Goal: Entertainment & Leisure: Browse casually

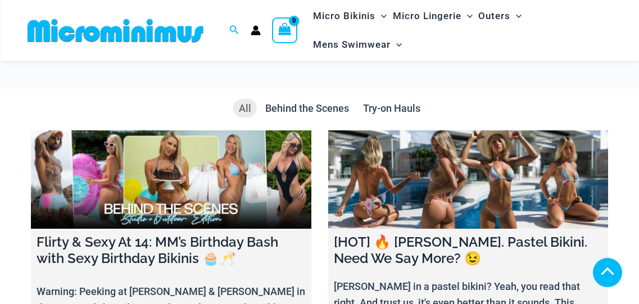
scroll to position [3859, 0]
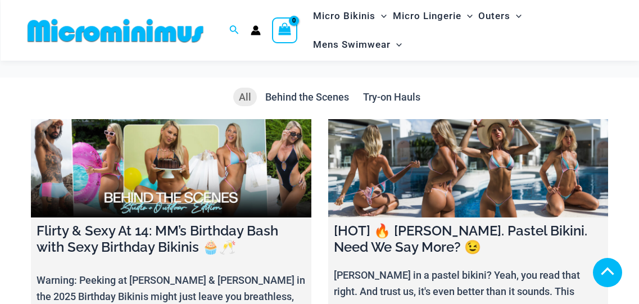
scroll to position [3846, 0]
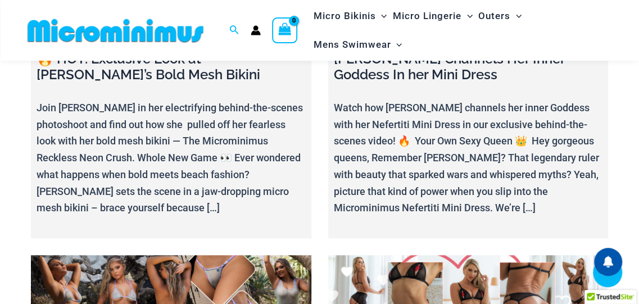
scroll to position [4112, 0]
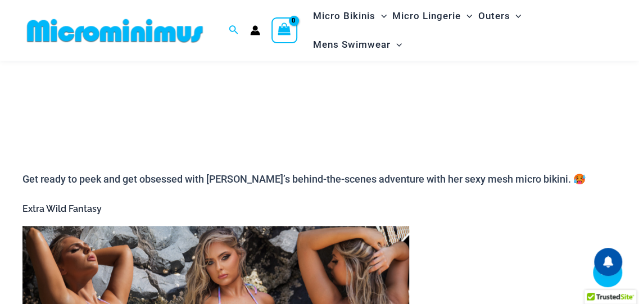
scroll to position [316, 0]
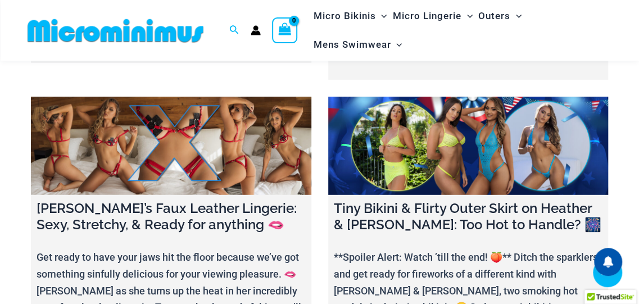
scroll to position [1541, 0]
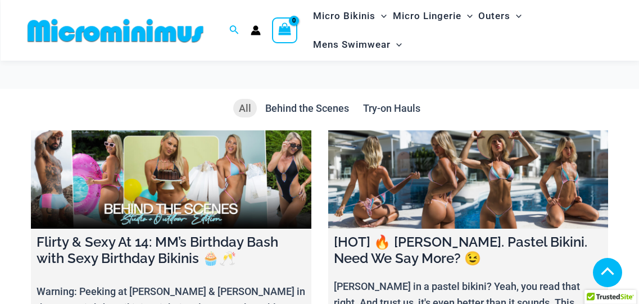
scroll to position [1541, 0]
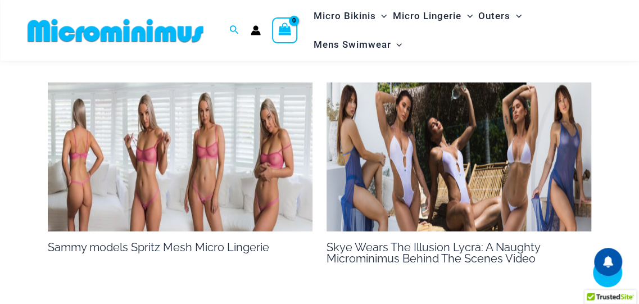
scroll to position [1189, 0]
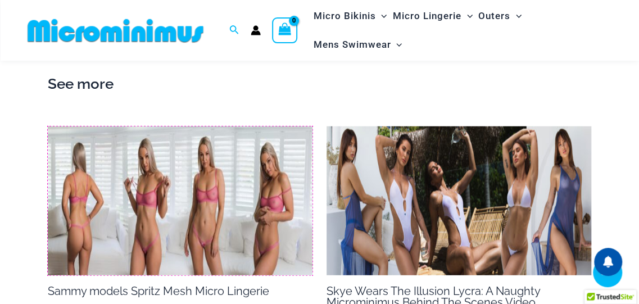
click at [139, 170] on img at bounding box center [180, 200] width 265 height 149
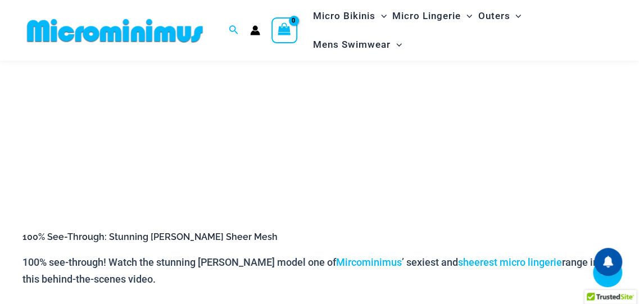
scroll to position [234, 0]
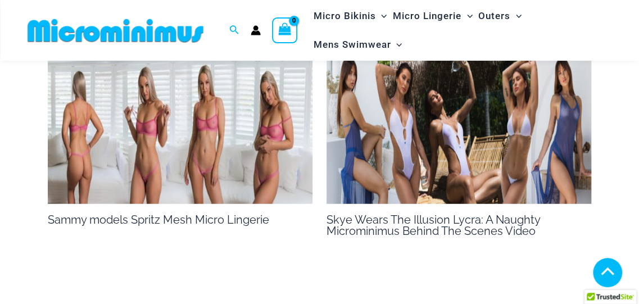
scroll to position [1224, 0]
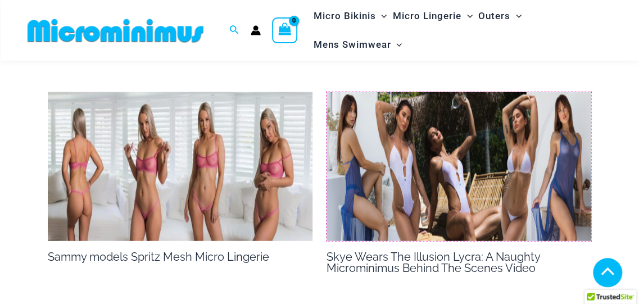
click at [493, 171] on img at bounding box center [459, 166] width 265 height 149
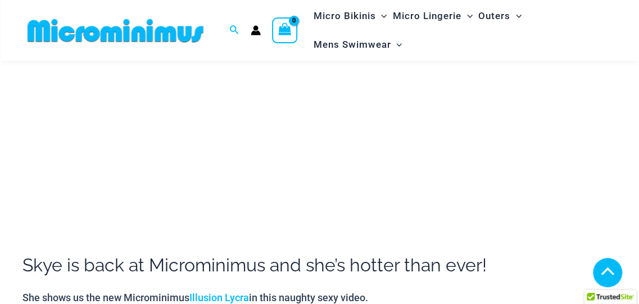
scroll to position [259, 0]
